Goal: Task Accomplishment & Management: Manage account settings

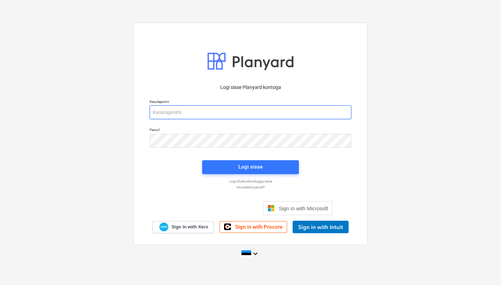
click at [279, 111] on input "email" at bounding box center [250, 112] width 202 height 14
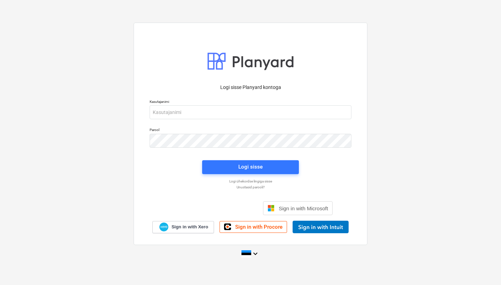
click at [319, 154] on div at bounding box center [250, 154] width 210 height 4
click at [228, 208] on div "Accedi con Google. Si apre in una nuova scheda" at bounding box center [212, 208] width 89 height 15
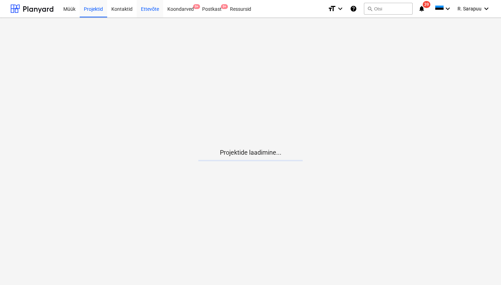
click at [155, 8] on div "Ettevõte" at bounding box center [150, 9] width 26 height 18
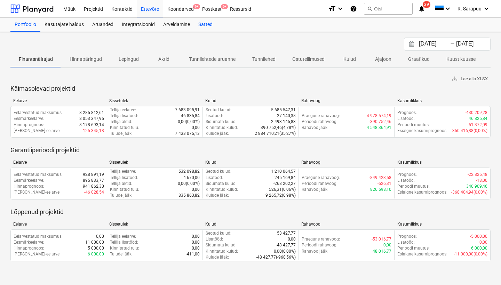
click at [205, 27] on div "Sätted" at bounding box center [205, 25] width 23 height 14
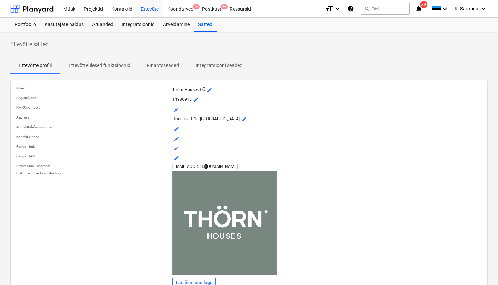
click at [218, 67] on p "Integratsiooni seaded" at bounding box center [219, 65] width 47 height 7
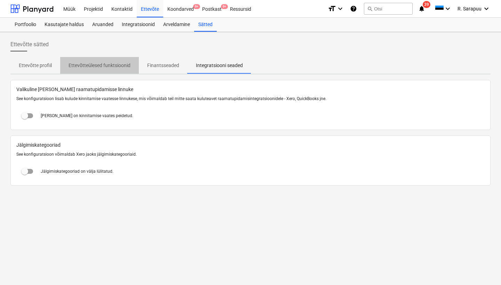
click at [100, 60] on span "Ettevõtteülesed funktsioonid" at bounding box center [99, 65] width 79 height 11
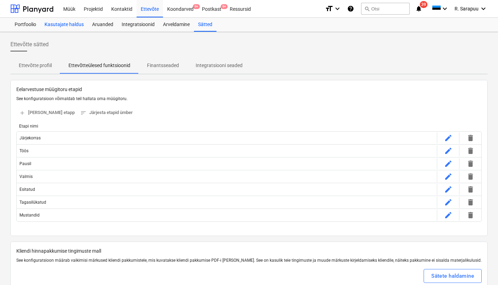
click at [74, 20] on div "Kasutajate haldus" at bounding box center [64, 25] width 48 height 14
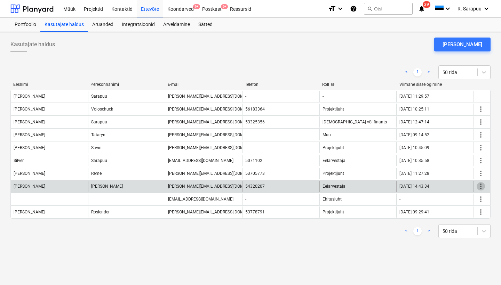
click at [480, 187] on span "more_vert" at bounding box center [480, 186] width 8 height 8
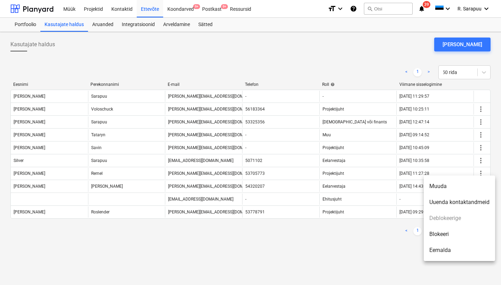
click at [443, 248] on li "Eemalda" at bounding box center [458, 250] width 71 height 16
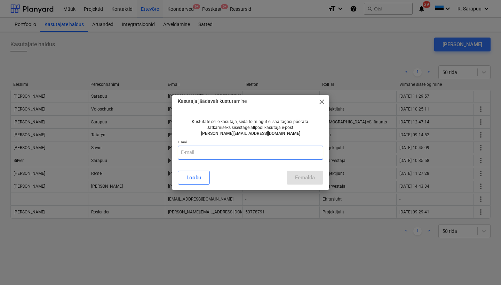
click at [248, 150] on input "text" at bounding box center [250, 153] width 145 height 14
type input "[PERSON_NAME][EMAIL_ADDRESS][DOMAIN_NAME]"
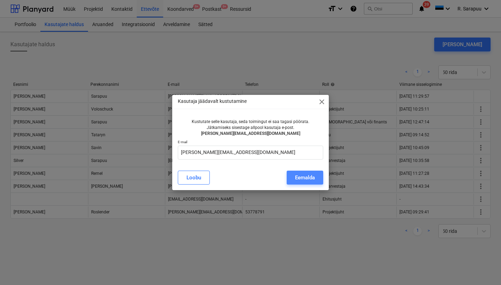
click at [312, 180] on div "Eemalda" at bounding box center [305, 177] width 20 height 9
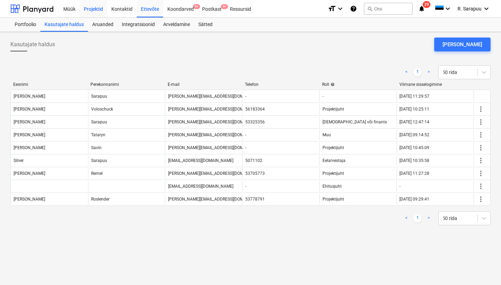
click at [90, 8] on div "Projektid" at bounding box center [93, 9] width 27 height 18
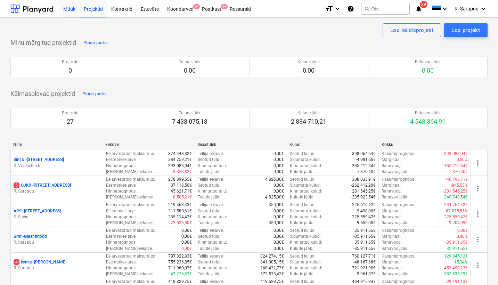
click at [74, 10] on div "Müük" at bounding box center [69, 9] width 21 height 18
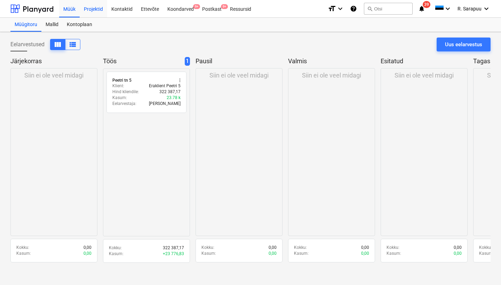
click at [87, 9] on div "Projektid" at bounding box center [93, 9] width 27 height 18
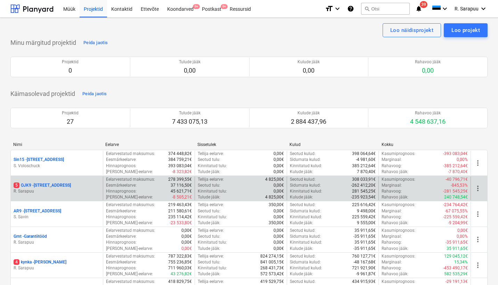
click at [27, 181] on div "5 OJK9 - Ojakalda tee 9 A [PERSON_NAME]" at bounding box center [57, 189] width 92 height 24
click at [51, 192] on p "R. Sarapuu" at bounding box center [57, 191] width 87 height 6
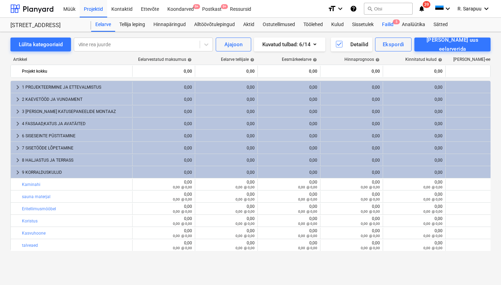
click at [386, 28] on div "Failid 5" at bounding box center [388, 25] width 20 height 14
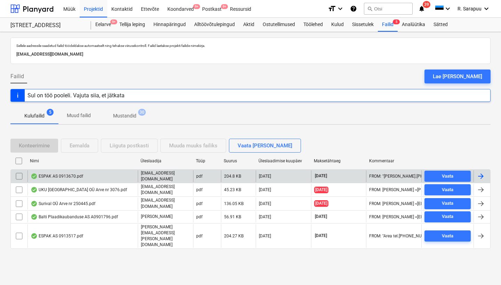
click at [59, 173] on div "ESPAK AS 0913670.pdf" at bounding box center [57, 176] width 52 height 6
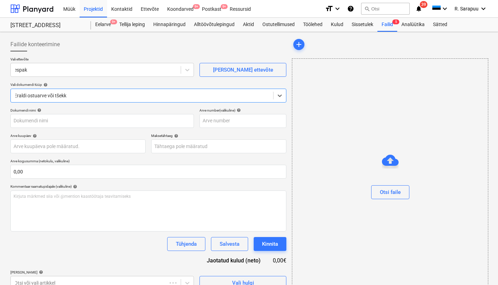
type input "0913670"
type input "[DATE]"
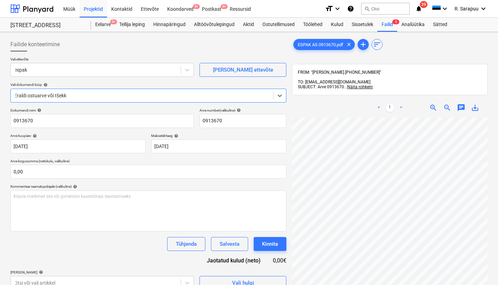
scroll to position [10, 0]
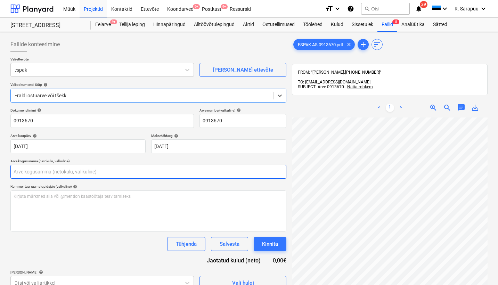
click at [84, 172] on input "text" at bounding box center [148, 172] width 276 height 14
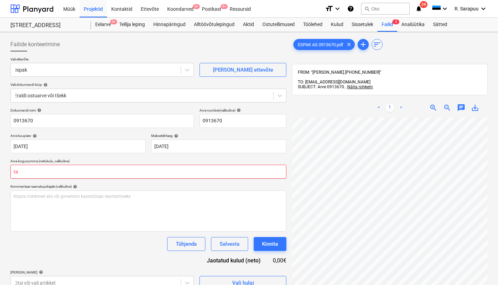
type input "t"
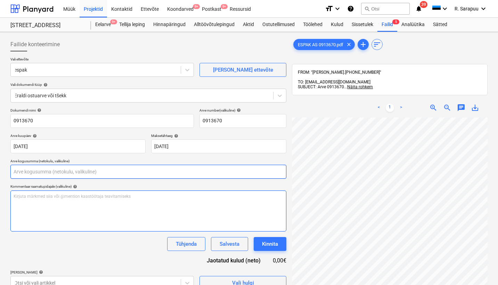
scroll to position [20, 119]
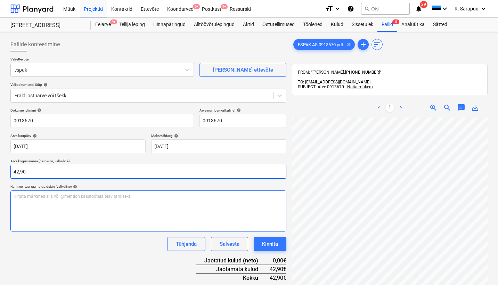
type input "42,90"
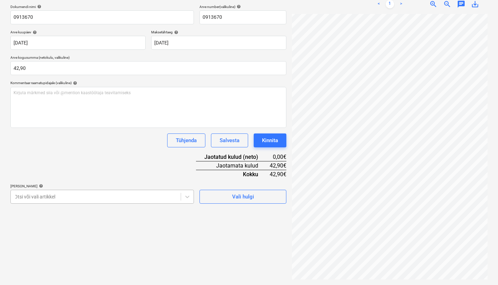
click at [153, 181] on body "Müük Projektid Kontaktid Ettevõte Koondarved 9+ Postkast 9+ Ressursid format_si…" at bounding box center [249, 38] width 498 height 285
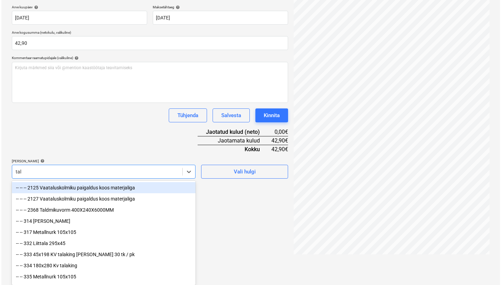
scroll to position [99, 0]
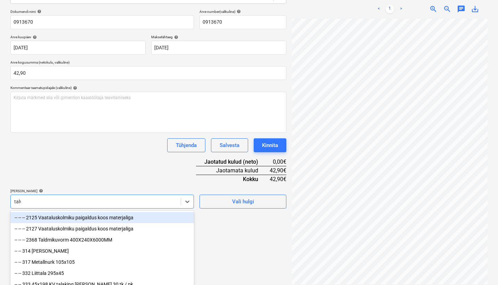
type input "talve"
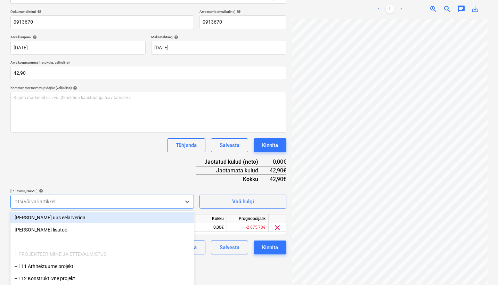
click at [129, 154] on div "Dokumendi nimi help 0913670 Arve number (valikuline) help 0913670 Arve kuupäev …" at bounding box center [148, 131] width 276 height 245
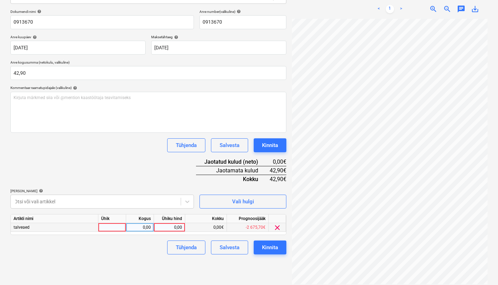
click at [175, 225] on div "0,00" at bounding box center [169, 227] width 25 height 9
type input "42,90"
click at [92, 173] on div "Dokumendi nimi help 0913670 Arve number (valikuline) help 0913670 Arve kuupäev …" at bounding box center [148, 131] width 276 height 245
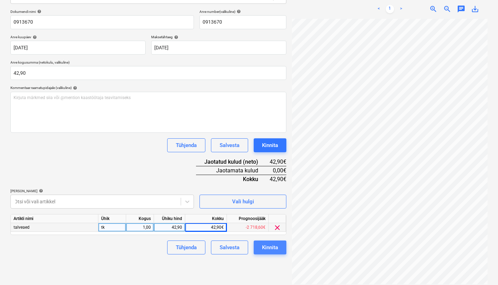
click at [278, 247] on div "Kinnita" at bounding box center [270, 247] width 16 height 9
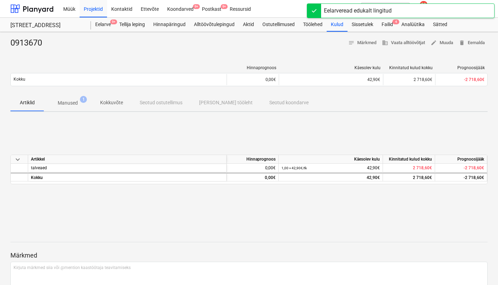
click at [72, 107] on span "Manused 1" at bounding box center [68, 103] width 48 height 13
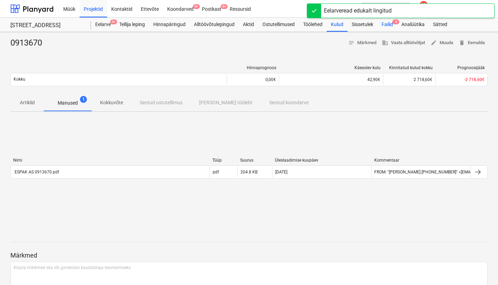
click at [391, 25] on div "Failid 4" at bounding box center [388, 25] width 20 height 14
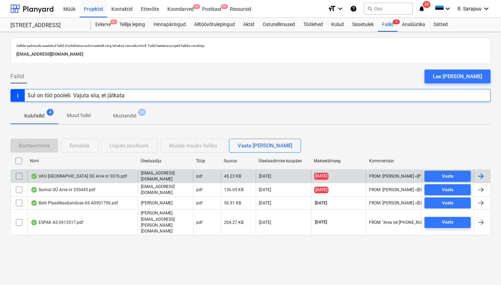
click at [60, 175] on div "UKU [GEOGRAPHIC_DATA] OÜ Arve nr 3076.pdf" at bounding box center [79, 176] width 96 height 6
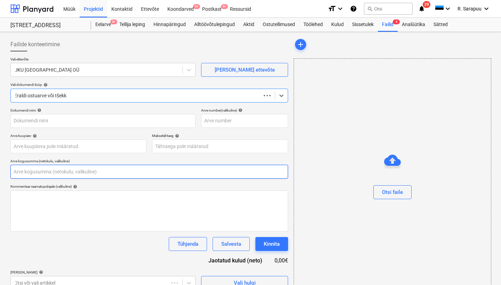
type input "0,00"
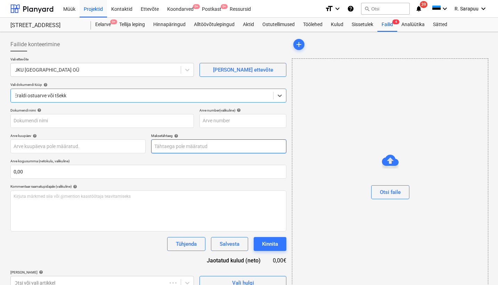
type input "3076"
type input "[DATE]"
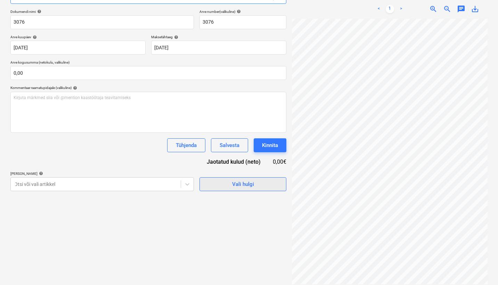
scroll to position [31, 119]
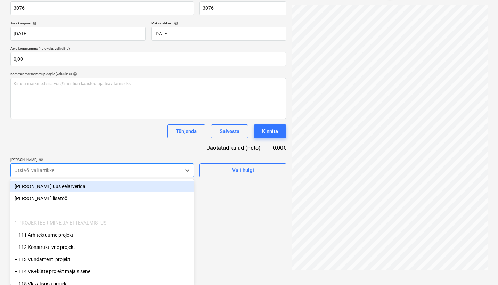
click at [76, 179] on div "Failide konteerimine Vali ettevõte UKU Tallinn OÜ [PERSON_NAME] uus ettevõte Va…" at bounding box center [149, 97] width 282 height 351
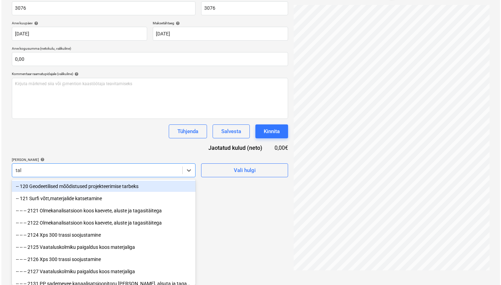
scroll to position [99, 0]
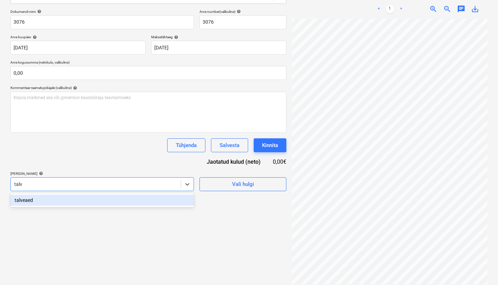
type input "talve"
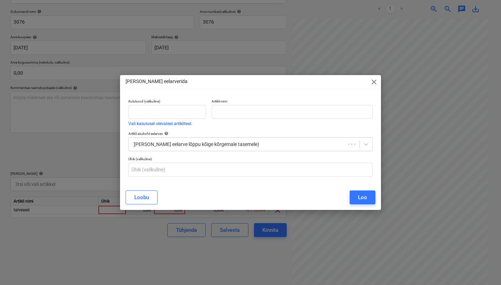
click at [90, 161] on div "[PERSON_NAME] eelarverida close Kulukood (valikuline) Vali kasutusel olevatest …" at bounding box center [250, 142] width 501 height 285
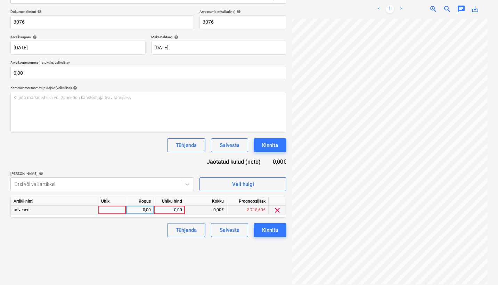
click at [176, 212] on div "0,00" at bounding box center [169, 210] width 25 height 9
type input "2,40"
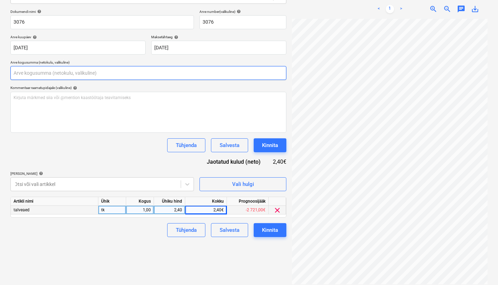
click at [55, 76] on input "text" at bounding box center [148, 73] width 276 height 14
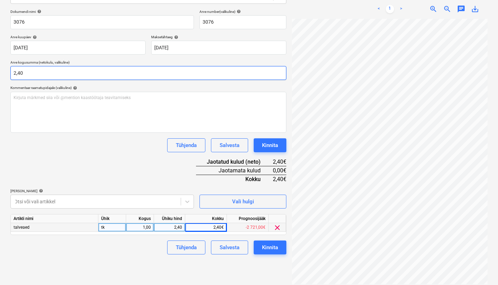
type input "2,40"
click at [64, 158] on div "Dokumendi nimi help 3076 Arve number (valikuline) help 3076 Arve kuupäev help […" at bounding box center [148, 131] width 276 height 245
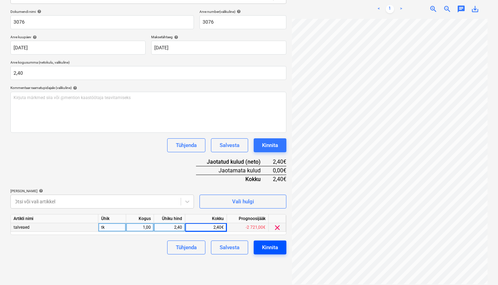
click at [265, 246] on div "Kinnita" at bounding box center [270, 247] width 16 height 9
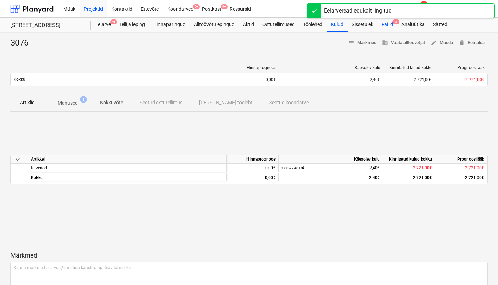
click at [386, 26] on div "Failid 3" at bounding box center [388, 25] width 20 height 14
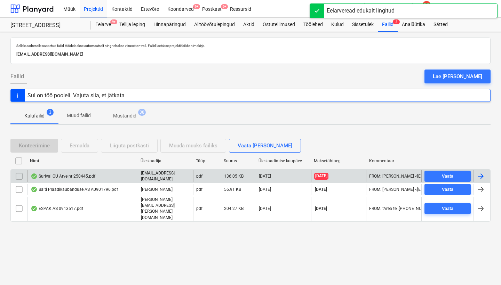
click at [63, 179] on div "Surival OÜ Arve nr 250445.pdf" at bounding box center [63, 176] width 65 height 6
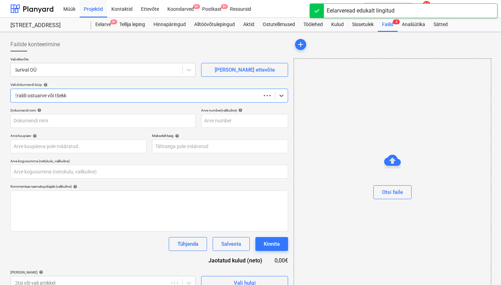
type input "0,00"
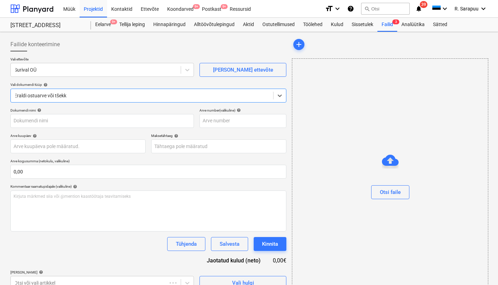
type input "250445"
type input "[DATE]"
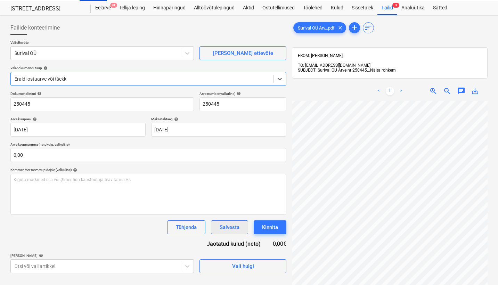
scroll to position [21, 0]
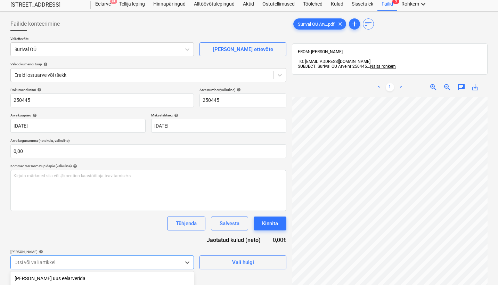
click at [146, 262] on body "Müük Projektid Kontaktid Ettevõte Koondarved 9+ Postkast 9+ Ressursid format_si…" at bounding box center [249, 121] width 498 height 285
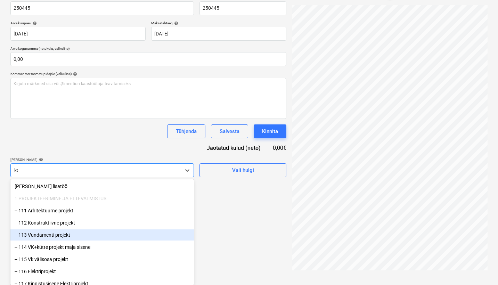
scroll to position [99, 0]
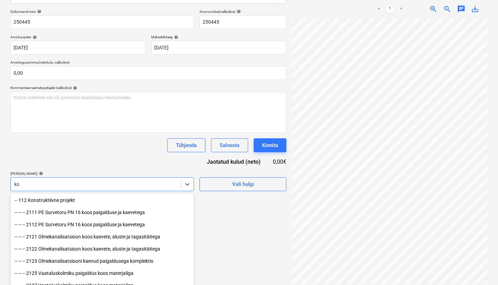
type input "k"
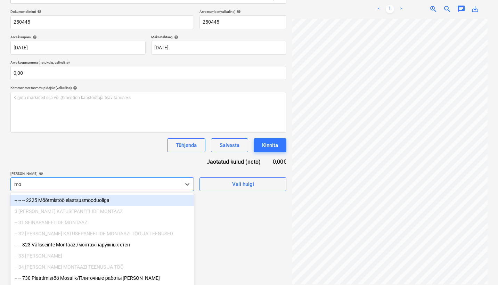
type input "m"
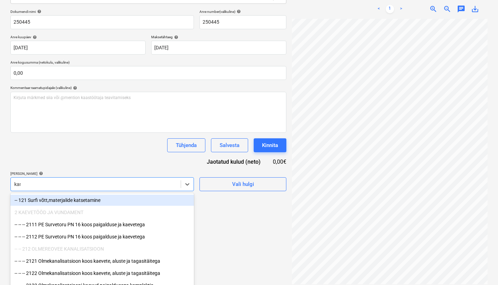
type input "kami"
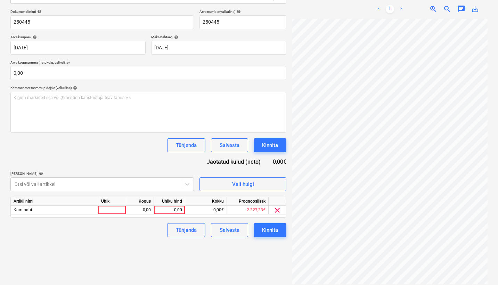
click at [125, 154] on div "Dokumendi nimi help 250445 Arve number (valikuline) help 250445 Arve kuupäev he…" at bounding box center [148, 123] width 276 height 228
click at [176, 212] on div "0,00" at bounding box center [169, 210] width 25 height 9
type input "190"
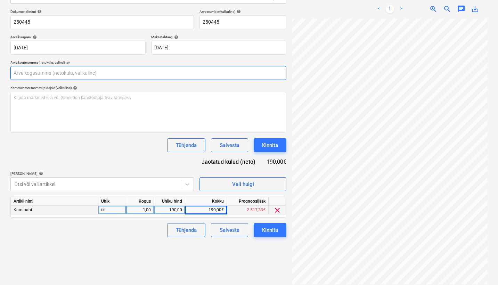
click at [24, 68] on input "text" at bounding box center [148, 73] width 276 height 14
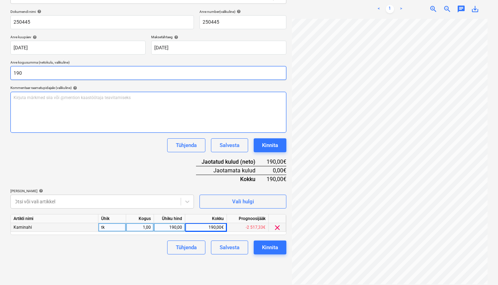
type input "190,00"
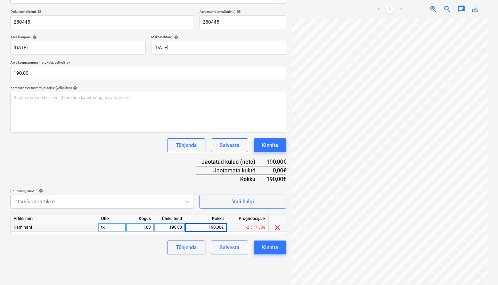
click at [47, 155] on div "Dokumendi nimi help 250445 Arve number (valikuline) help 250445 Arve kuupäev he…" at bounding box center [148, 131] width 276 height 245
click at [274, 250] on div "Kinnita" at bounding box center [270, 247] width 16 height 9
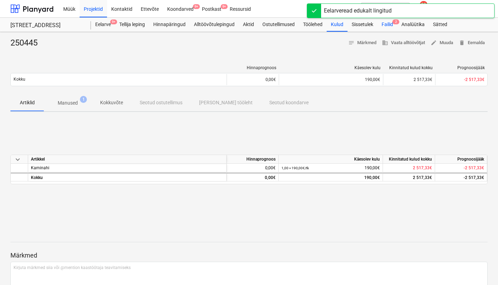
click at [391, 25] on div "Failid 2" at bounding box center [388, 25] width 20 height 14
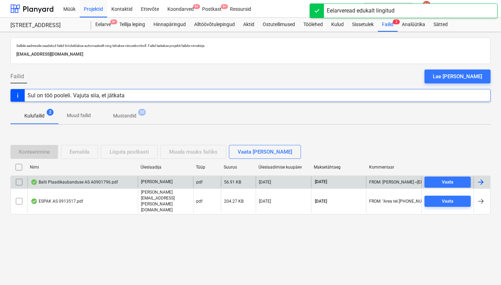
click at [51, 185] on div "Balti Plaadikaubanduse AS A0901796.pdf" at bounding box center [74, 182] width 87 height 6
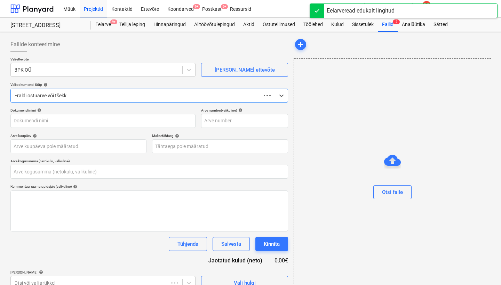
type input "0,00"
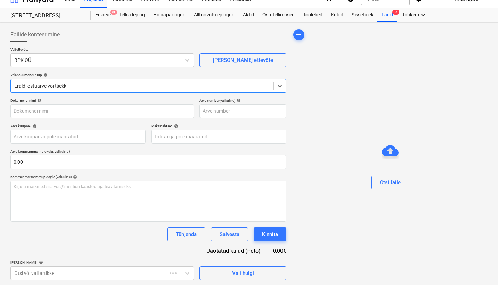
scroll to position [10, 0]
type input "A0901796"
type input "[DATE]"
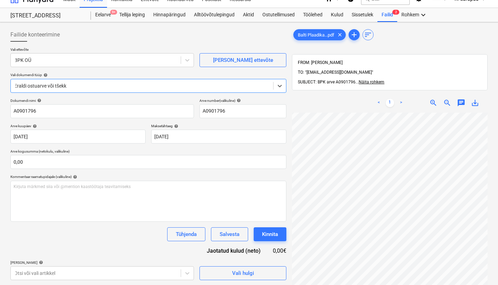
scroll to position [18, 103]
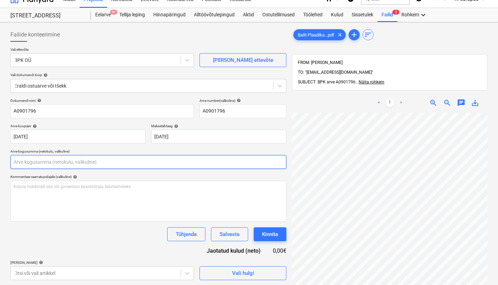
click at [75, 164] on input "text" at bounding box center [148, 162] width 276 height 14
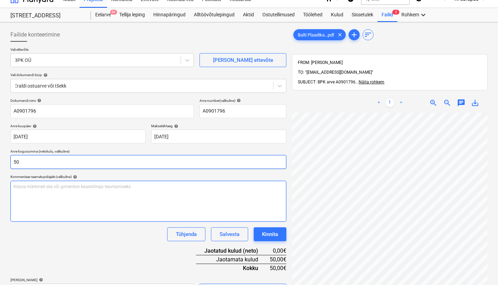
type input "50,00"
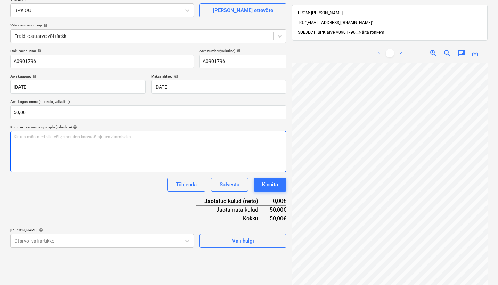
scroll to position [18, 0]
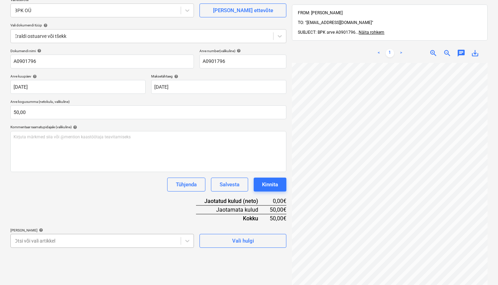
click at [149, 226] on body "Müük Projektid Kontaktid Ettevõte Koondarved 9+ Postkast 9+ Ressursid format_si…" at bounding box center [249, 83] width 498 height 285
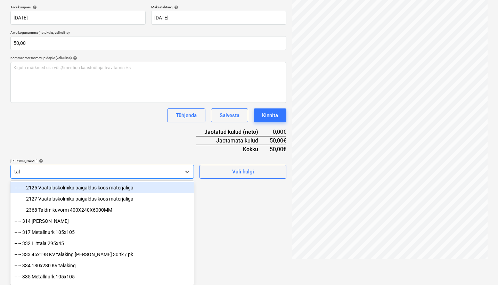
type input "talv"
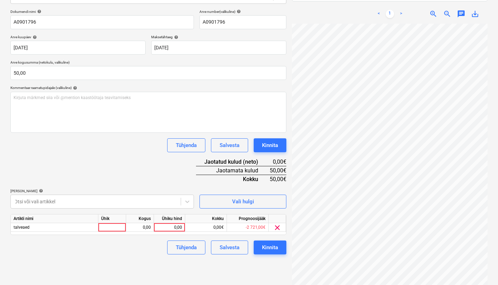
click at [150, 163] on div "Dokumendi nimi help A0901796 Arve number (valikuline) help A0901796 Arve kuupäe…" at bounding box center [148, 131] width 276 height 245
click at [176, 225] on div "0,00" at bounding box center [169, 227] width 25 height 9
type input "50"
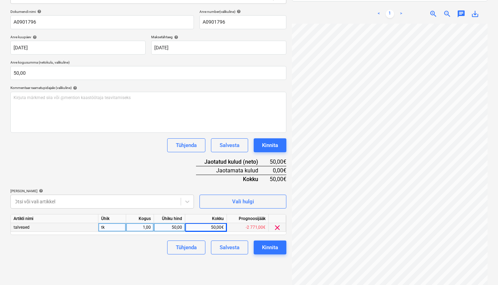
click at [121, 178] on div "Dokumendi nimi help A0901796 Arve number (valikuline) help A0901796 Arve kuupäe…" at bounding box center [148, 131] width 276 height 245
click at [266, 248] on div "Kinnita" at bounding box center [270, 247] width 16 height 9
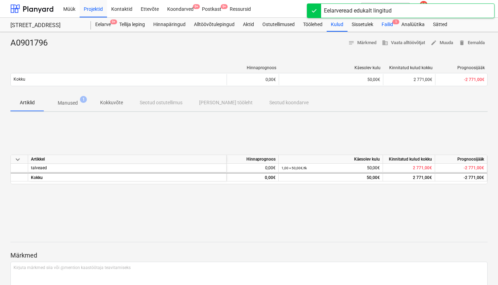
click at [389, 21] on div "Failid 1" at bounding box center [388, 25] width 20 height 14
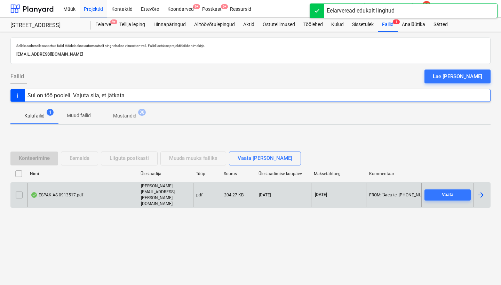
click at [54, 193] on div "ESPAK AS 0913517.pdf" at bounding box center [57, 195] width 52 height 6
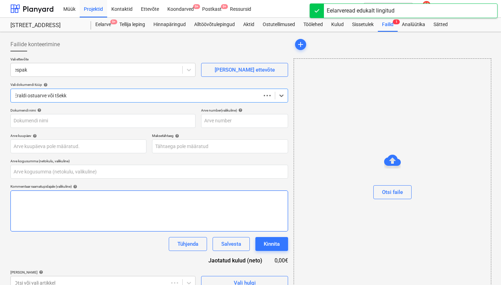
type input "0,00"
type input "0913517"
type input "[DATE]"
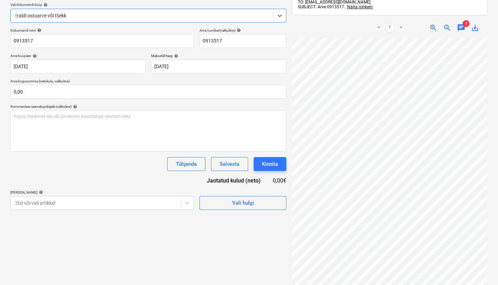
scroll to position [0, 46]
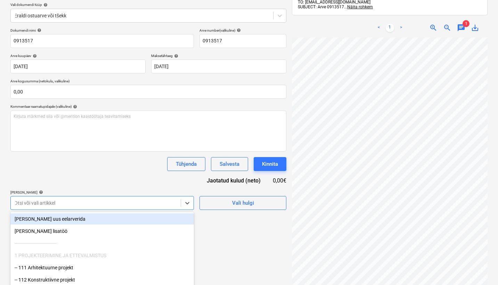
click at [151, 200] on body "Müük Projektid Kontaktid Ettevõte Koondarved 9+ Postkast 9+ Ressursid format_si…" at bounding box center [249, 62] width 498 height 285
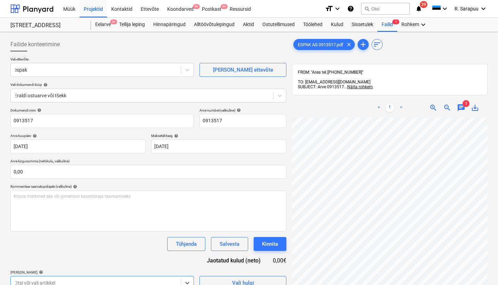
scroll to position [0, 0]
click at [137, 250] on div "Tühjenda Salvesta Kinnita" at bounding box center [148, 244] width 276 height 14
click at [392, 24] on div "Failid 1" at bounding box center [388, 25] width 20 height 14
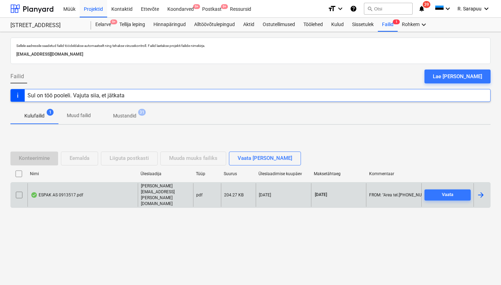
click at [14, 194] on input "checkbox" at bounding box center [19, 194] width 11 height 11
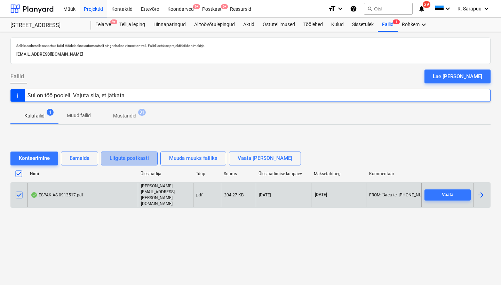
click at [140, 162] on div "Liiguta postkasti" at bounding box center [129, 158] width 39 height 9
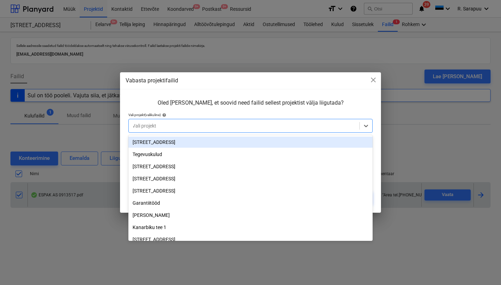
click at [187, 126] on div at bounding box center [244, 125] width 224 height 7
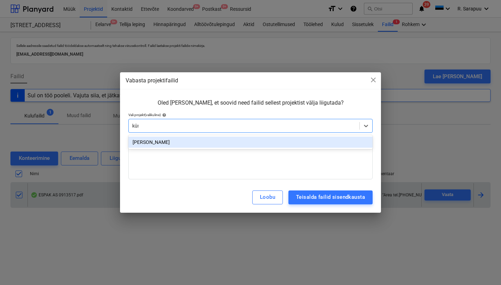
type input "[PERSON_NAME]"
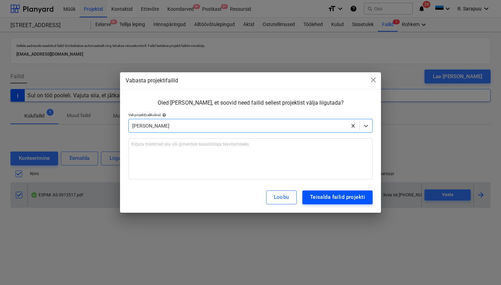
click at [343, 201] on div "Teisalda failid projekti" at bounding box center [337, 197] width 55 height 9
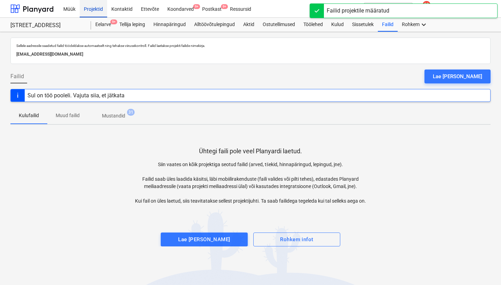
click at [86, 7] on div "Projektid" at bounding box center [93, 9] width 27 height 18
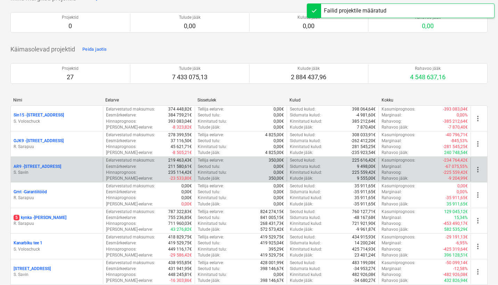
scroll to position [195, 0]
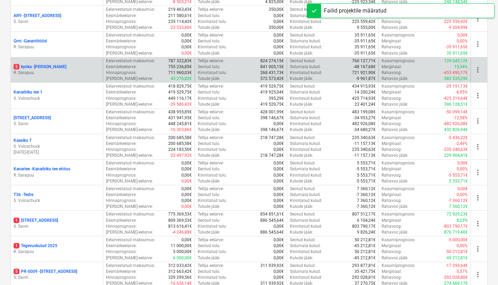
click at [23, 71] on p "R. Sarapuu" at bounding box center [57, 73] width 87 height 6
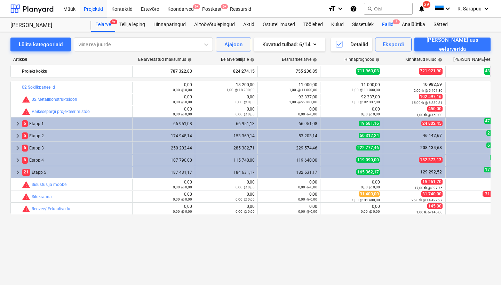
click at [390, 26] on div "Failid 5" at bounding box center [388, 25] width 20 height 14
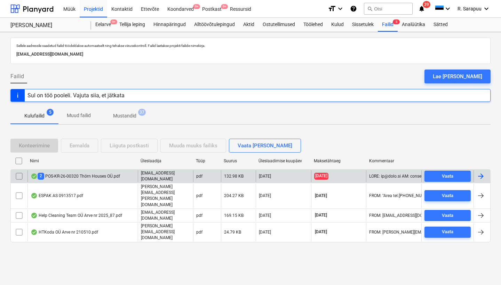
click at [60, 176] on div "2 POS-KR-26-00320 Thörn Houses OÜ.pdf" at bounding box center [75, 176] width 89 height 7
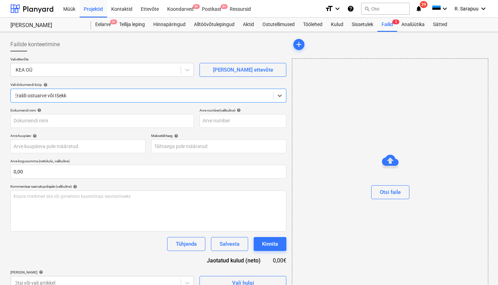
type input "POS-KR-26-00320"
type input "[DATE]"
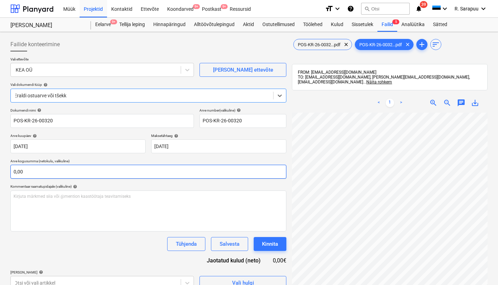
scroll to position [138, 115]
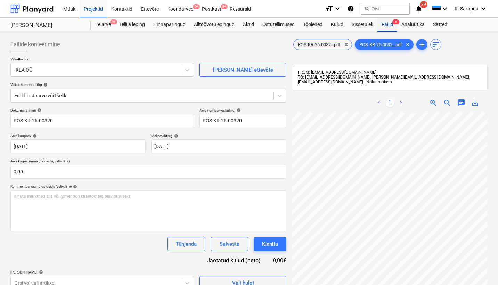
click at [388, 22] on div "Failid 5" at bounding box center [388, 25] width 20 height 14
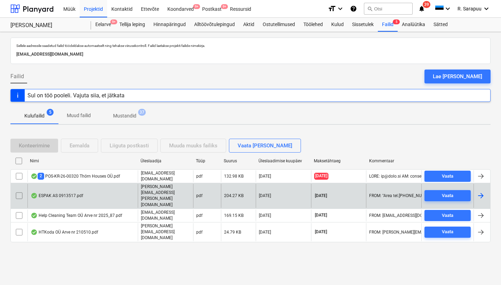
click at [52, 193] on div "ESPAK AS 0913517.pdf" at bounding box center [57, 196] width 52 height 6
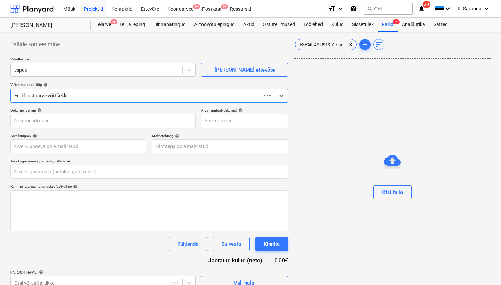
type input "0913517"
type input "[DATE]"
type input "0,00"
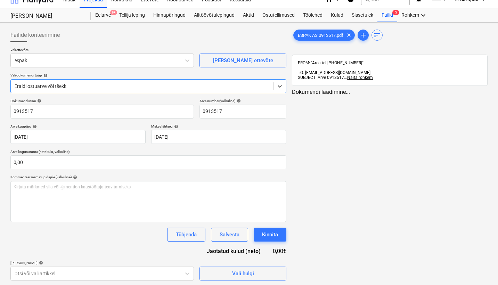
scroll to position [9, 0]
click at [364, 68] on div "FROM: "Area tel.[PHONE_NUMBER]" TO: [EMAIL_ADDRESS][DOMAIN_NAME] SUBJECT: Arve …" at bounding box center [390, 69] width 184 height 19
click at [364, 75] on span "Näita rohkem" at bounding box center [360, 77] width 26 height 5
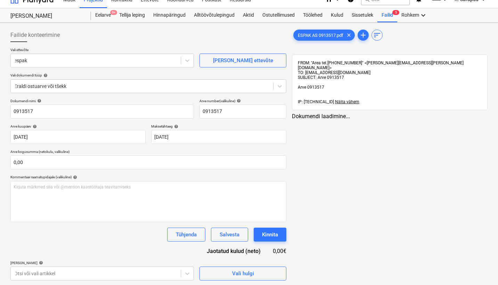
click at [321, 113] on div "Dokumendi laadimine..." at bounding box center [390, 116] width 196 height 7
